Goal: Navigation & Orientation: Go to known website

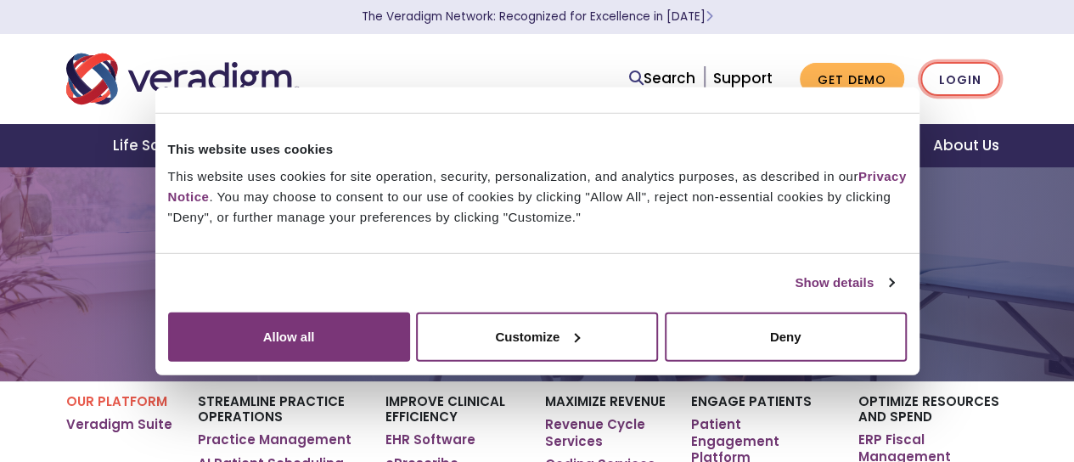
click at [965, 78] on link "Login" at bounding box center [960, 79] width 80 height 35
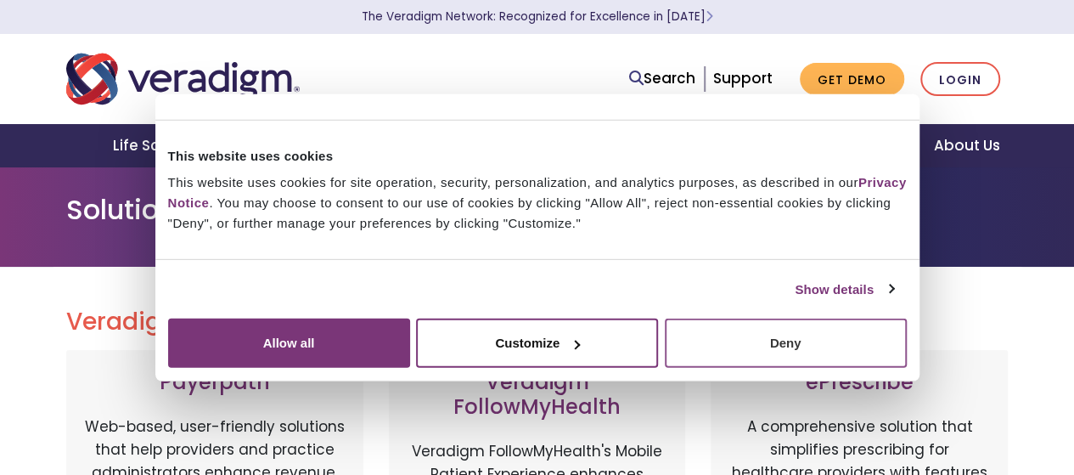
click at [907, 368] on button "Deny" at bounding box center [786, 342] width 242 height 49
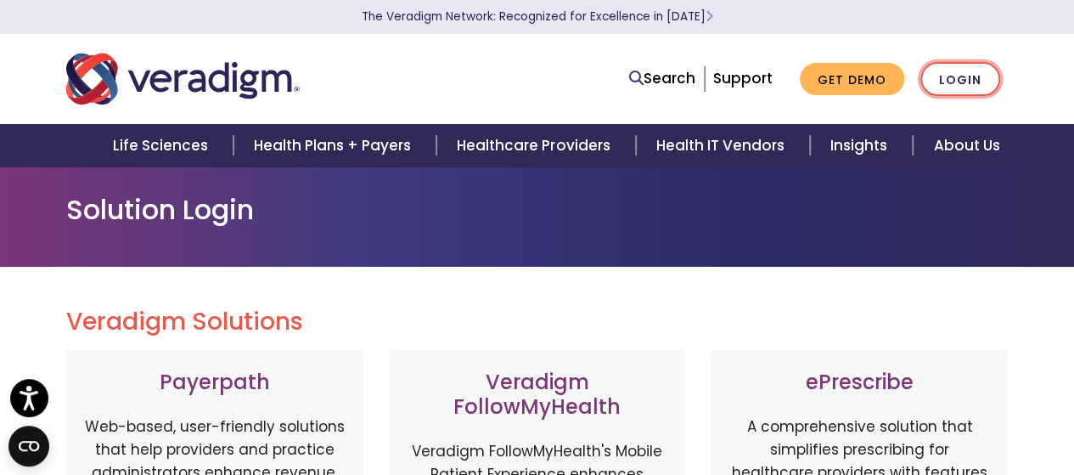
click at [972, 70] on link "Login" at bounding box center [960, 79] width 80 height 35
